Goal: Task Accomplishment & Management: Manage account settings

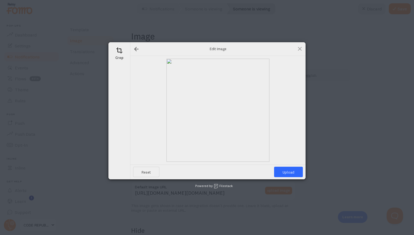
scroll to position [65, 0]
click at [300, 48] on span at bounding box center [300, 49] width 6 height 6
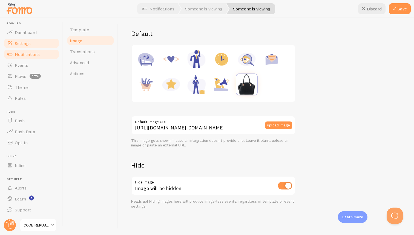
click at [23, 42] on span "Settings" at bounding box center [23, 43] width 16 height 5
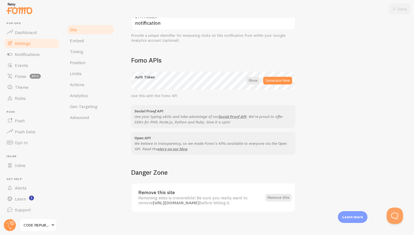
scroll to position [282, 0]
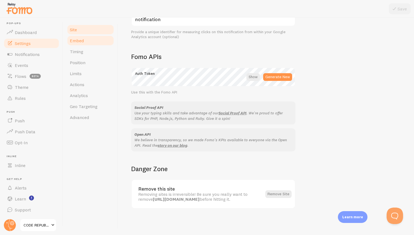
click at [76, 40] on span "Embed" at bounding box center [77, 40] width 14 height 5
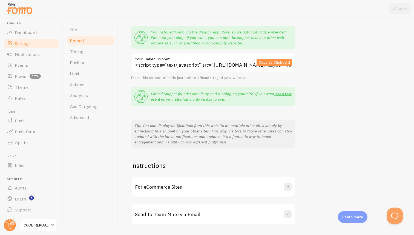
scroll to position [59, 0]
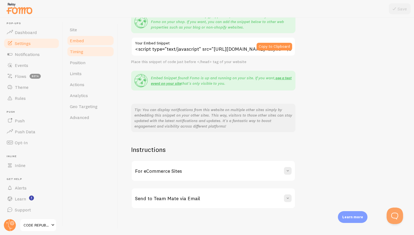
click at [77, 52] on span "Timing" at bounding box center [76, 51] width 13 height 5
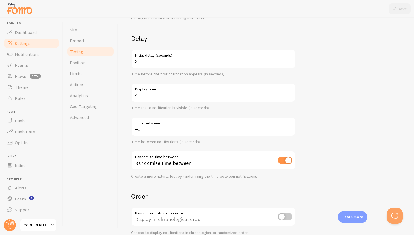
scroll to position [20, 0]
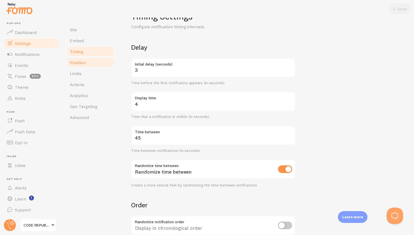
click at [76, 64] on span "Position" at bounding box center [78, 62] width 16 height 5
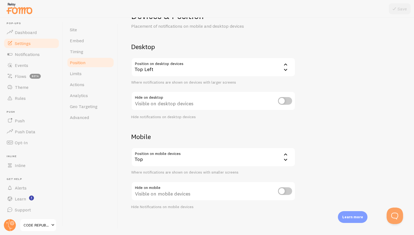
scroll to position [21, 0]
click at [287, 191] on input "checkbox" at bounding box center [285, 190] width 14 height 8
checkbox input "true"
click at [398, 8] on button "Save" at bounding box center [400, 8] width 22 height 11
